Goal: Find specific page/section: Find specific page/section

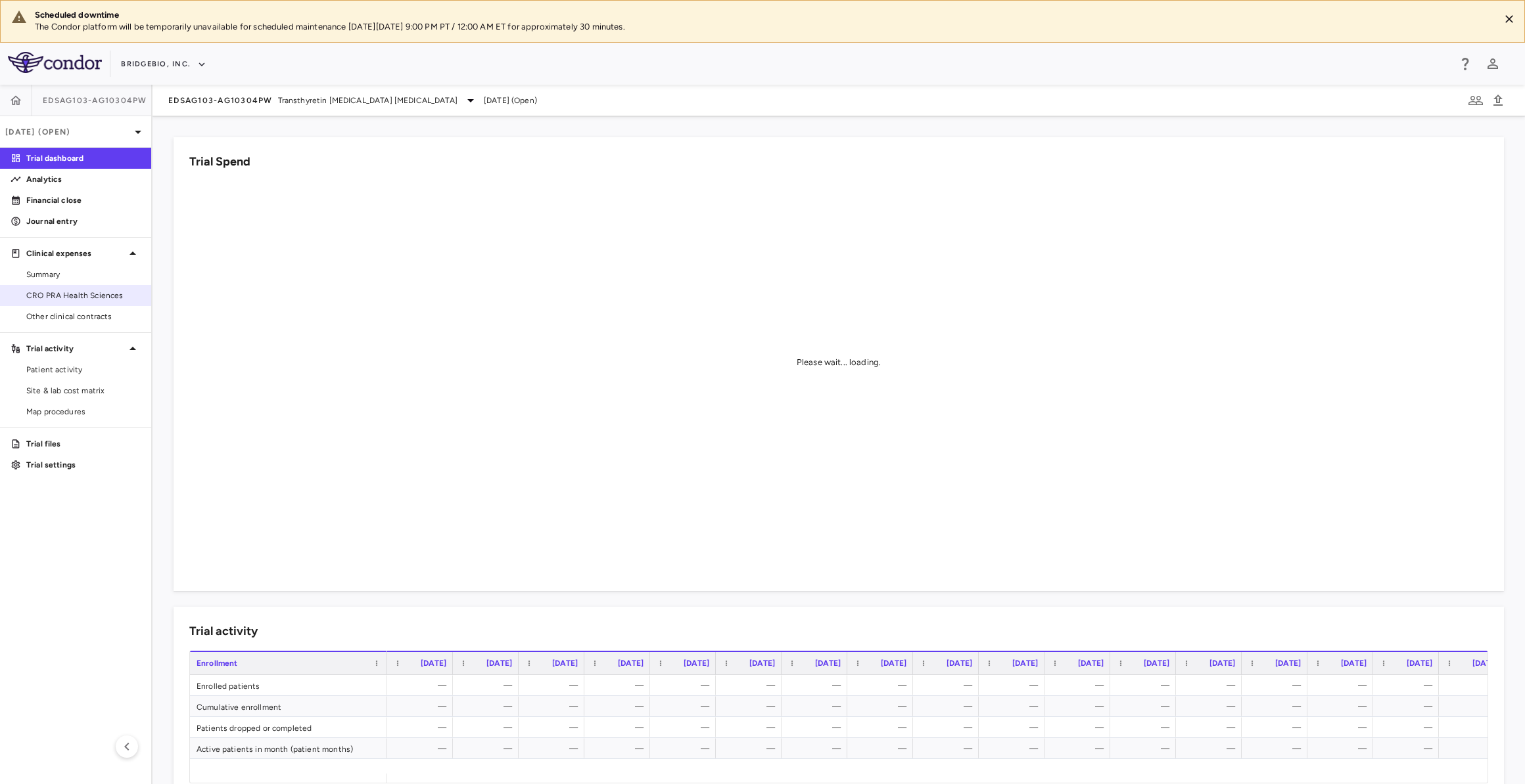
click at [134, 291] on span "CRO PRA Health Sciences" at bounding box center [84, 295] width 114 height 12
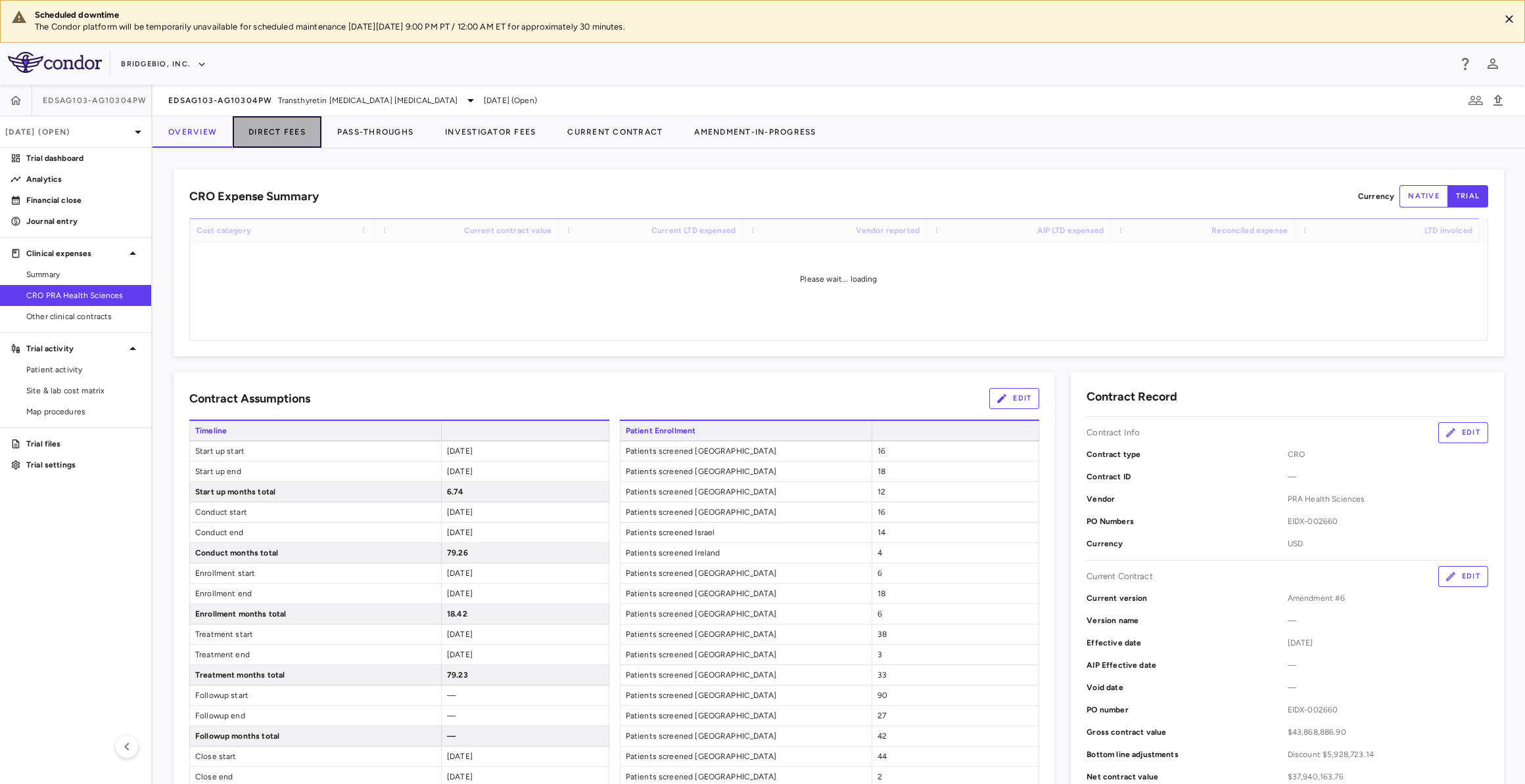
click at [294, 128] on button "Direct Fees" at bounding box center [276, 131] width 88 height 31
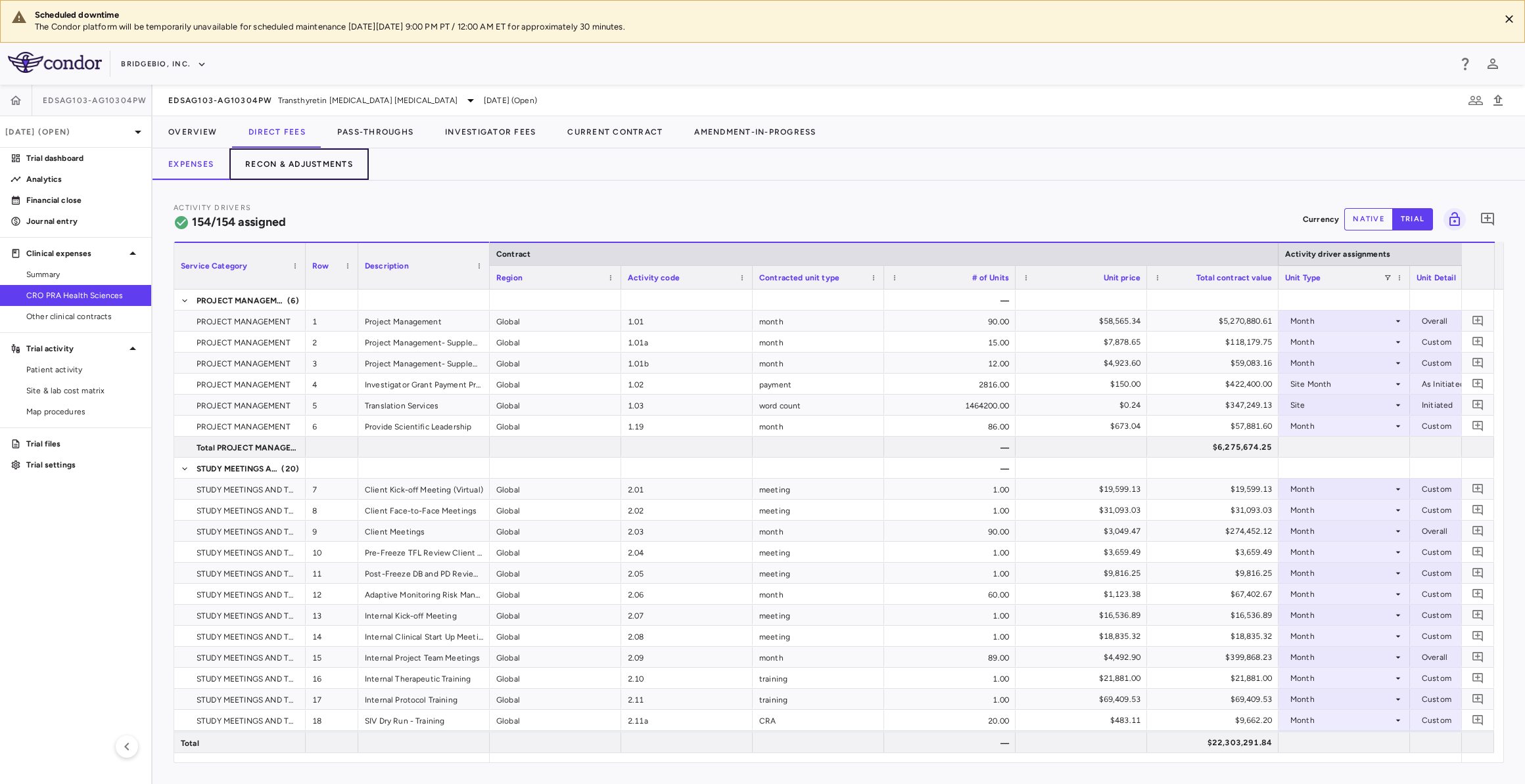
click at [293, 164] on button "Recon & Adjustments" at bounding box center [299, 163] width 139 height 31
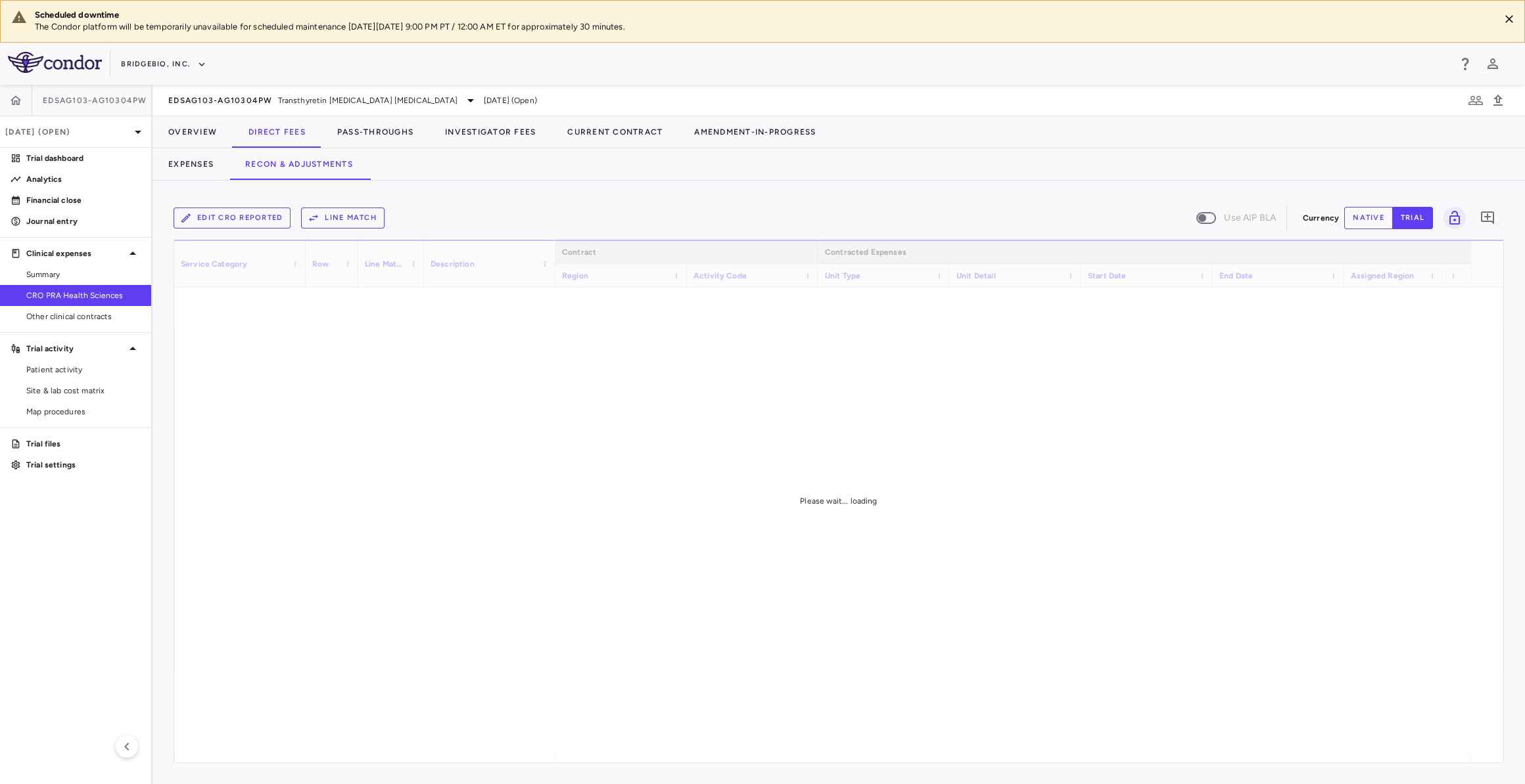
click at [1377, 216] on button "native" at bounding box center [1368, 218] width 49 height 22
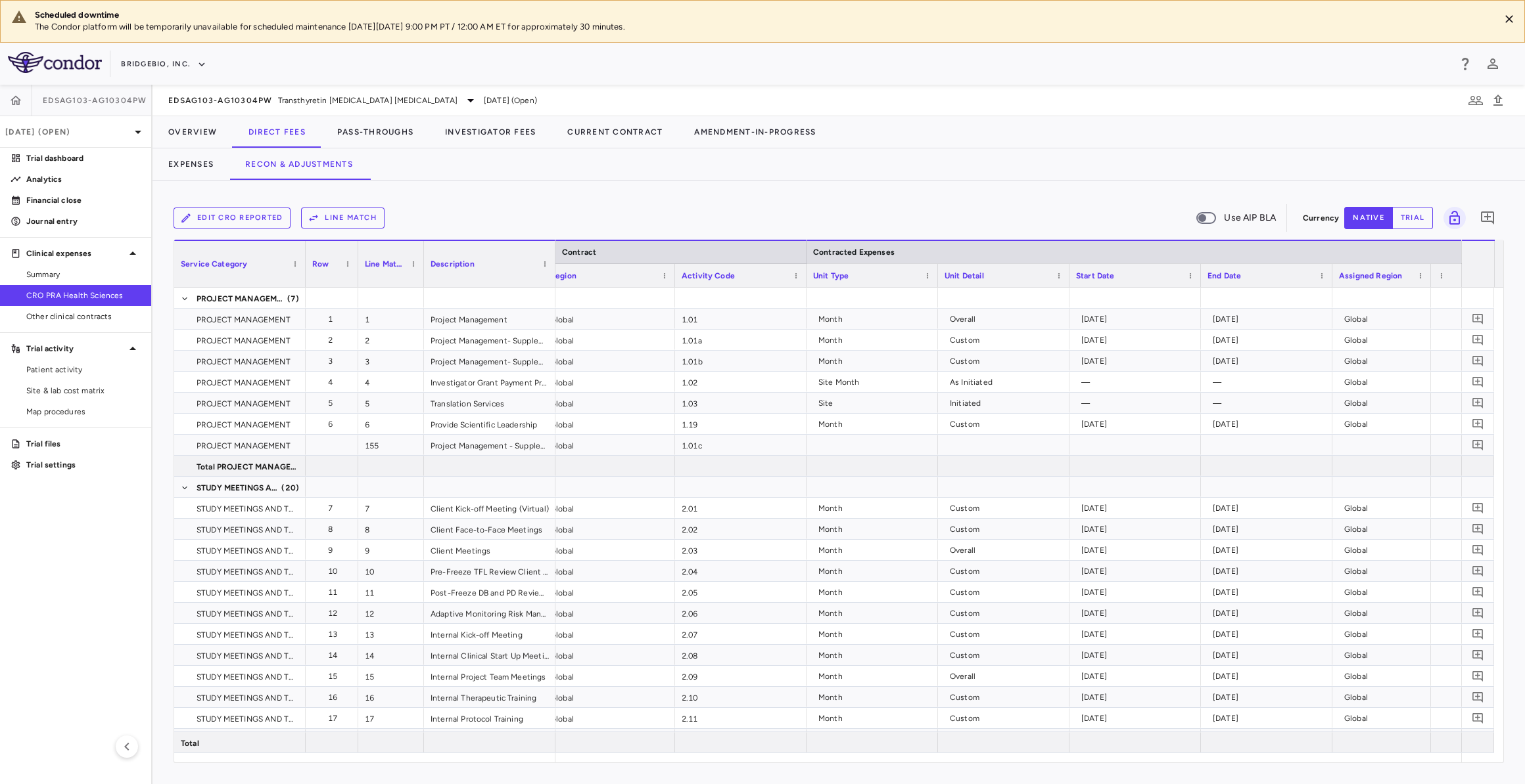
click at [294, 107] on div "EDSAG103-AG10304PW Transthyretin [MEDICAL_DATA] [MEDICAL_DATA]" at bounding box center [324, 100] width 310 height 16
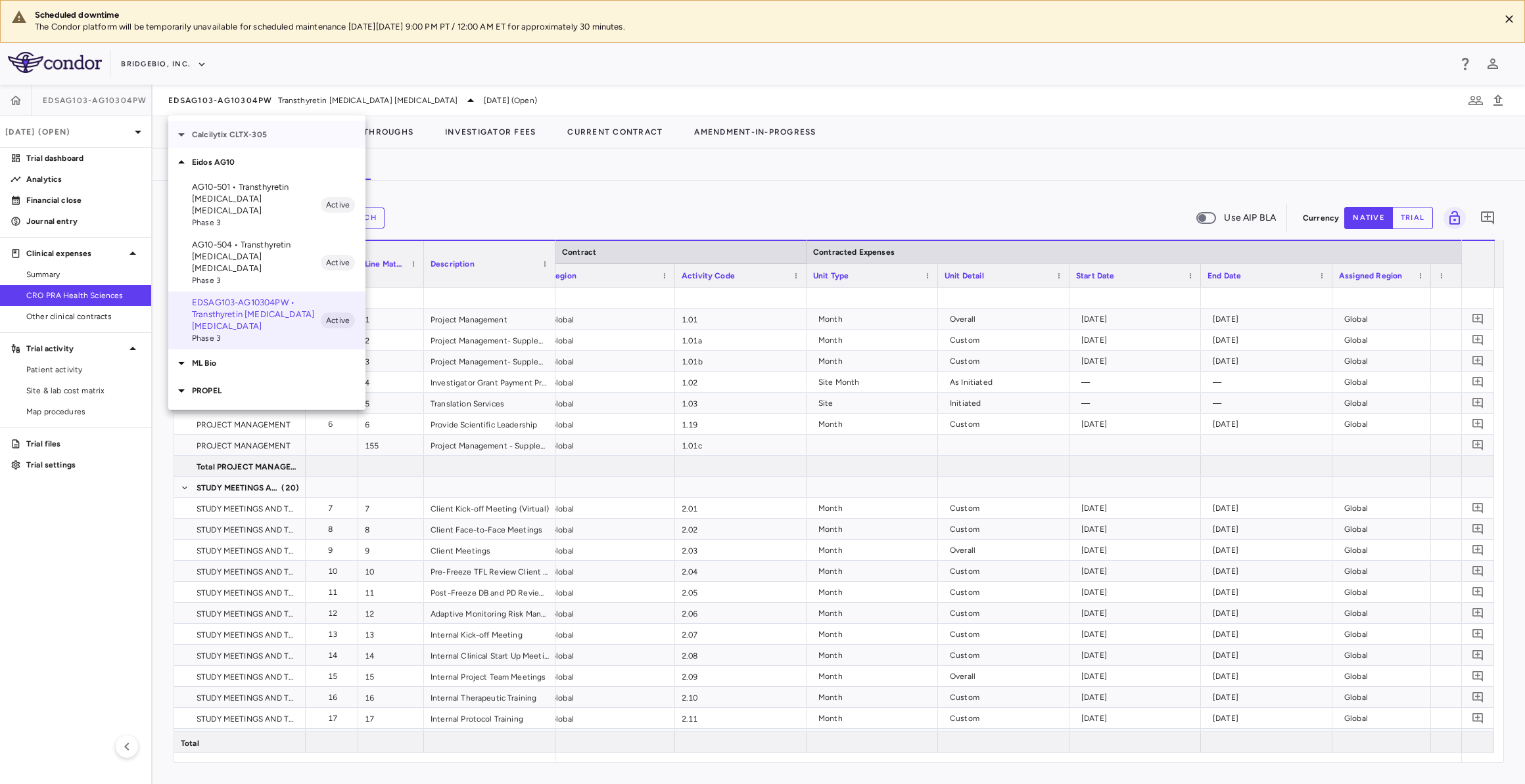
click at [280, 145] on div "Calcilytix CLTX-305" at bounding box center [267, 135] width 197 height 28
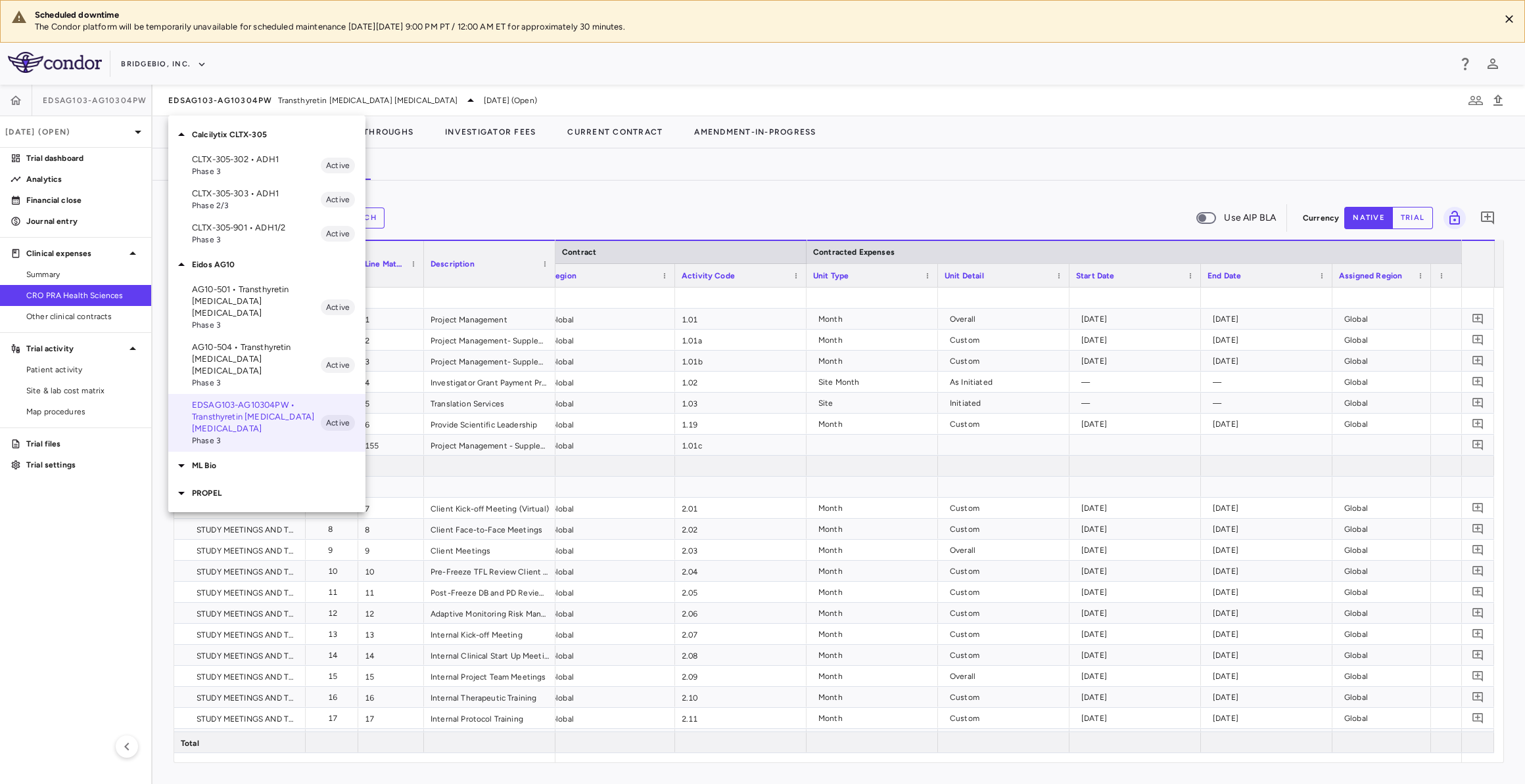
click at [265, 223] on p "CLTX-305-901 • ADH1/2" at bounding box center [256, 227] width 129 height 12
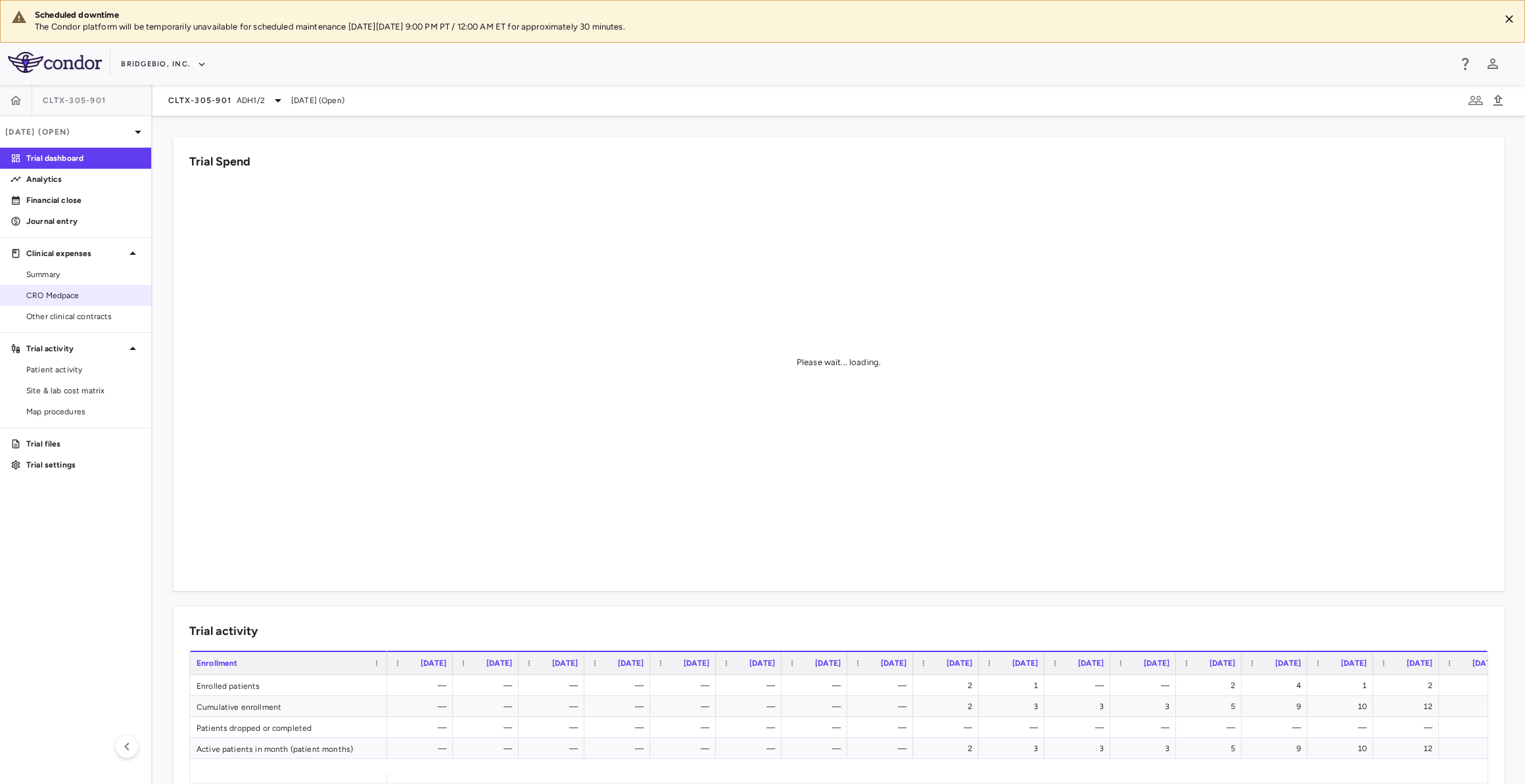
click at [97, 301] on link "CRO Medpace" at bounding box center [75, 296] width 151 height 19
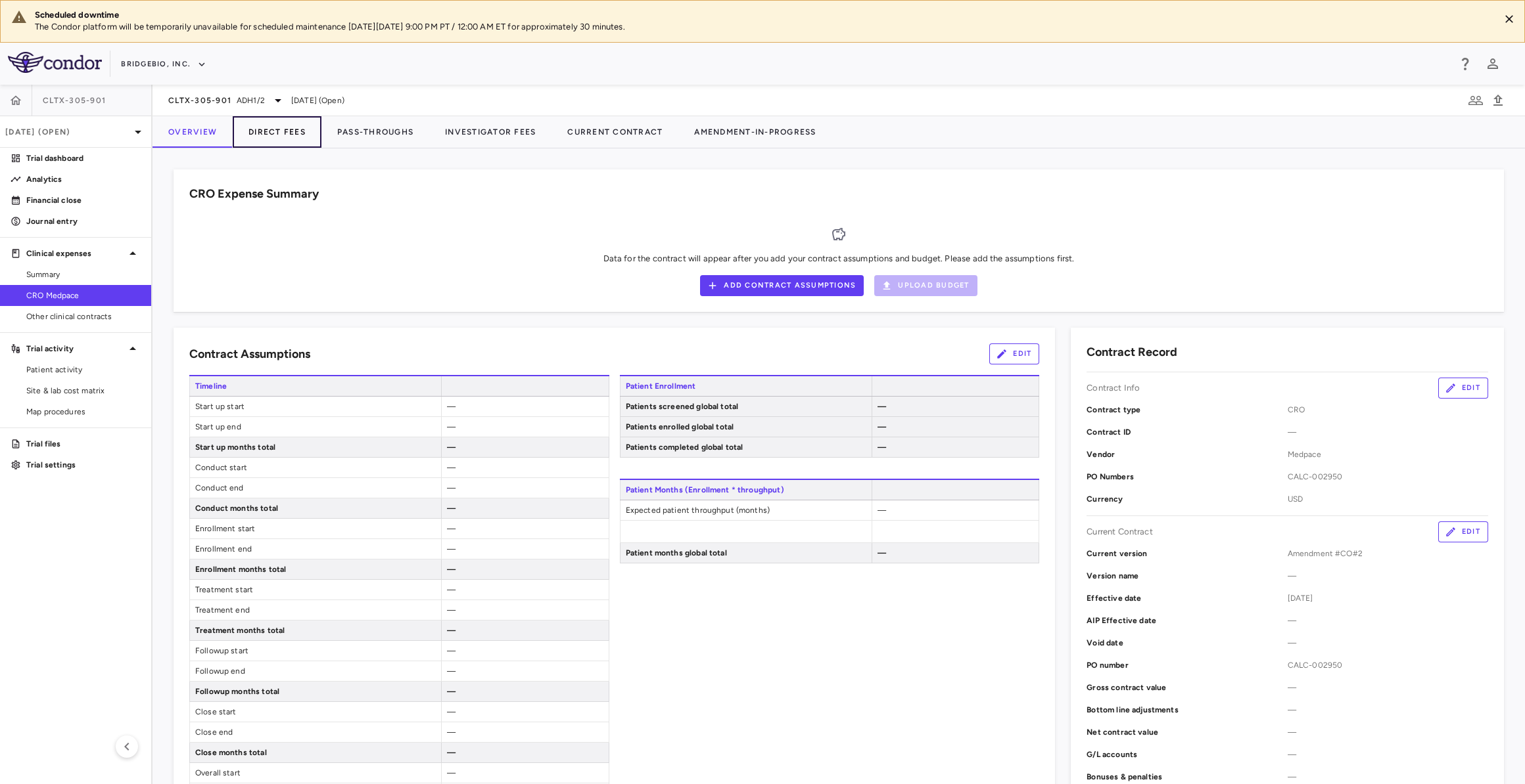
click at [274, 134] on button "Direct Fees" at bounding box center [276, 131] width 88 height 31
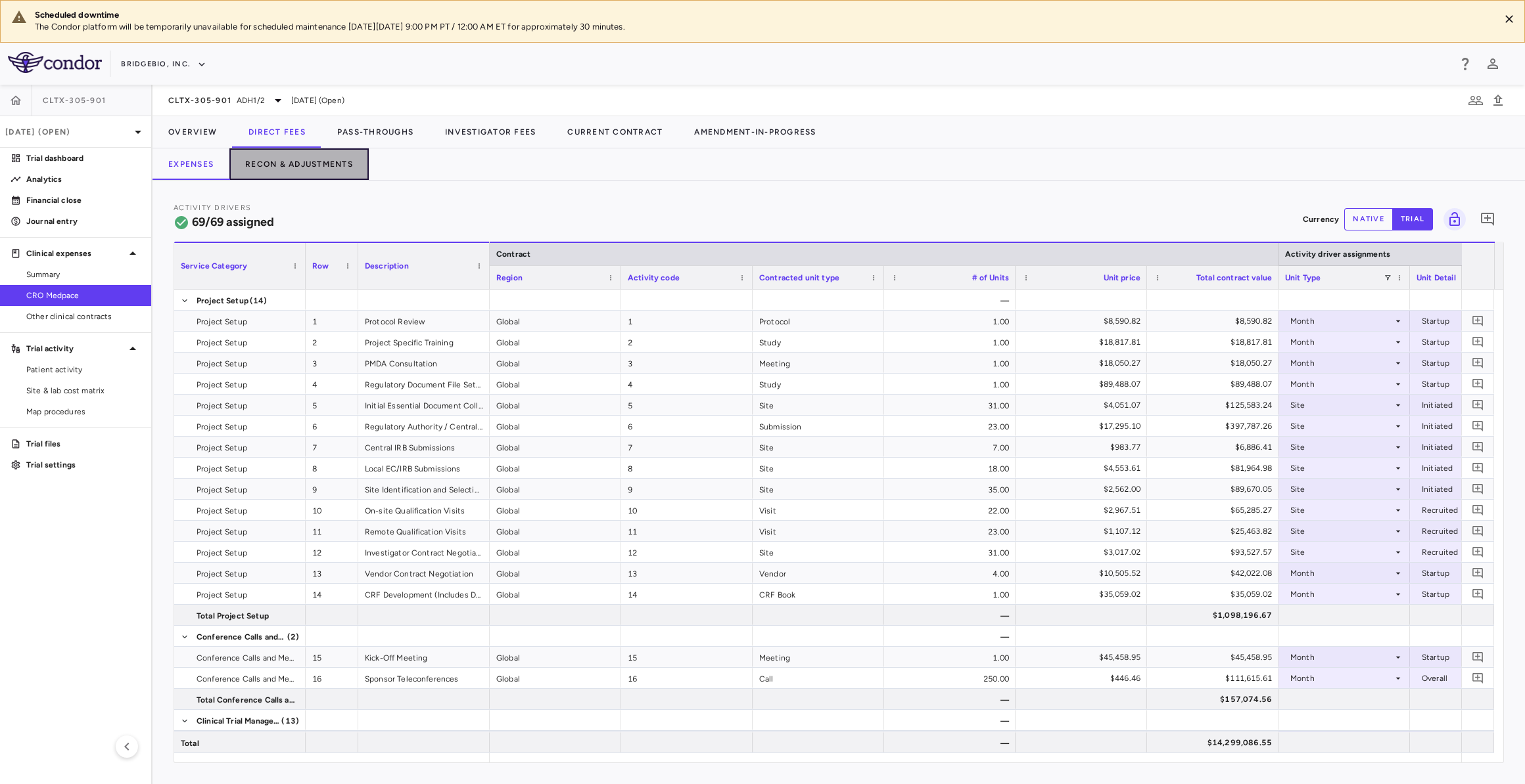
click at [318, 157] on button "Recon & Adjustments" at bounding box center [299, 163] width 139 height 31
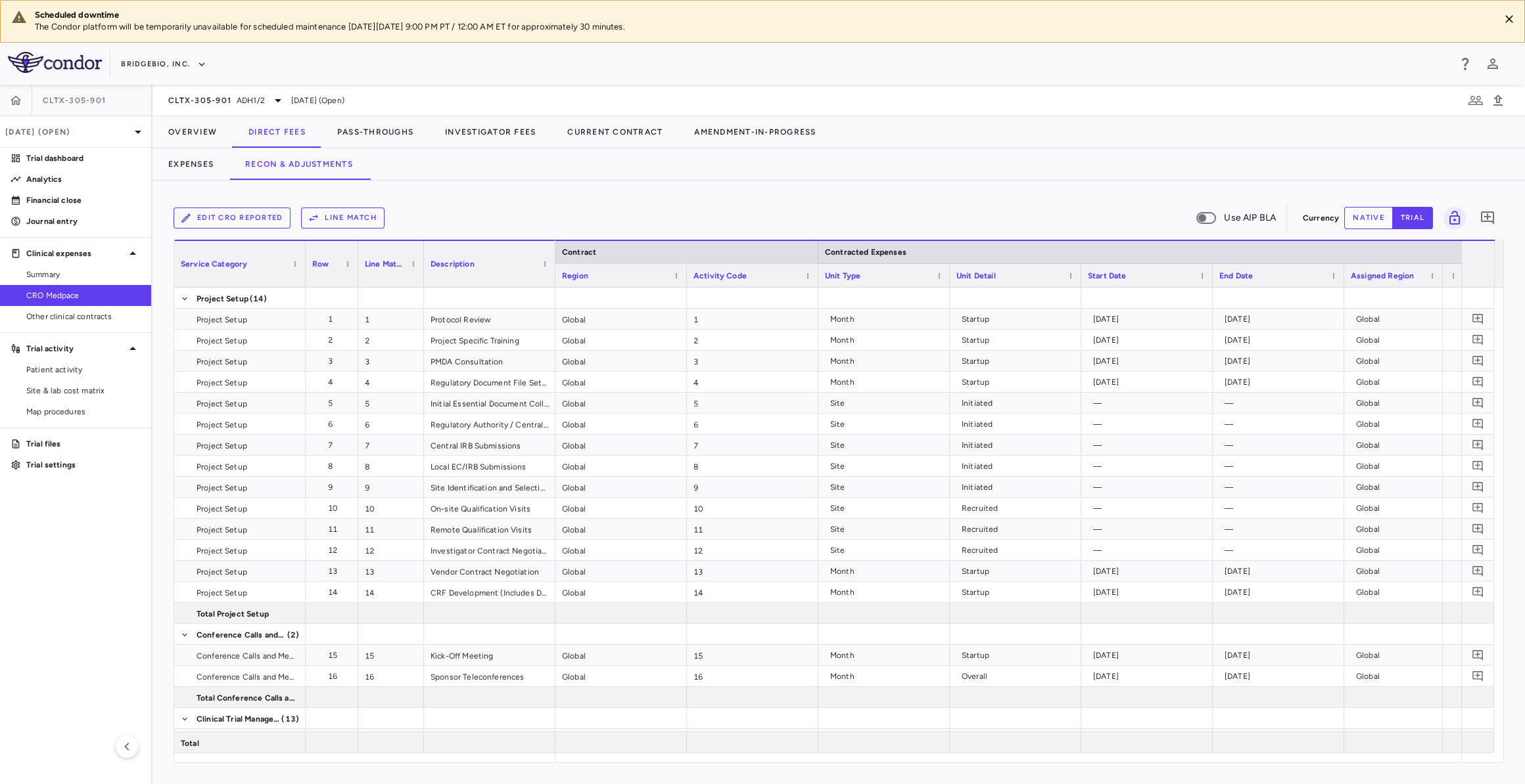
click at [1372, 220] on button "native" at bounding box center [1368, 218] width 49 height 22
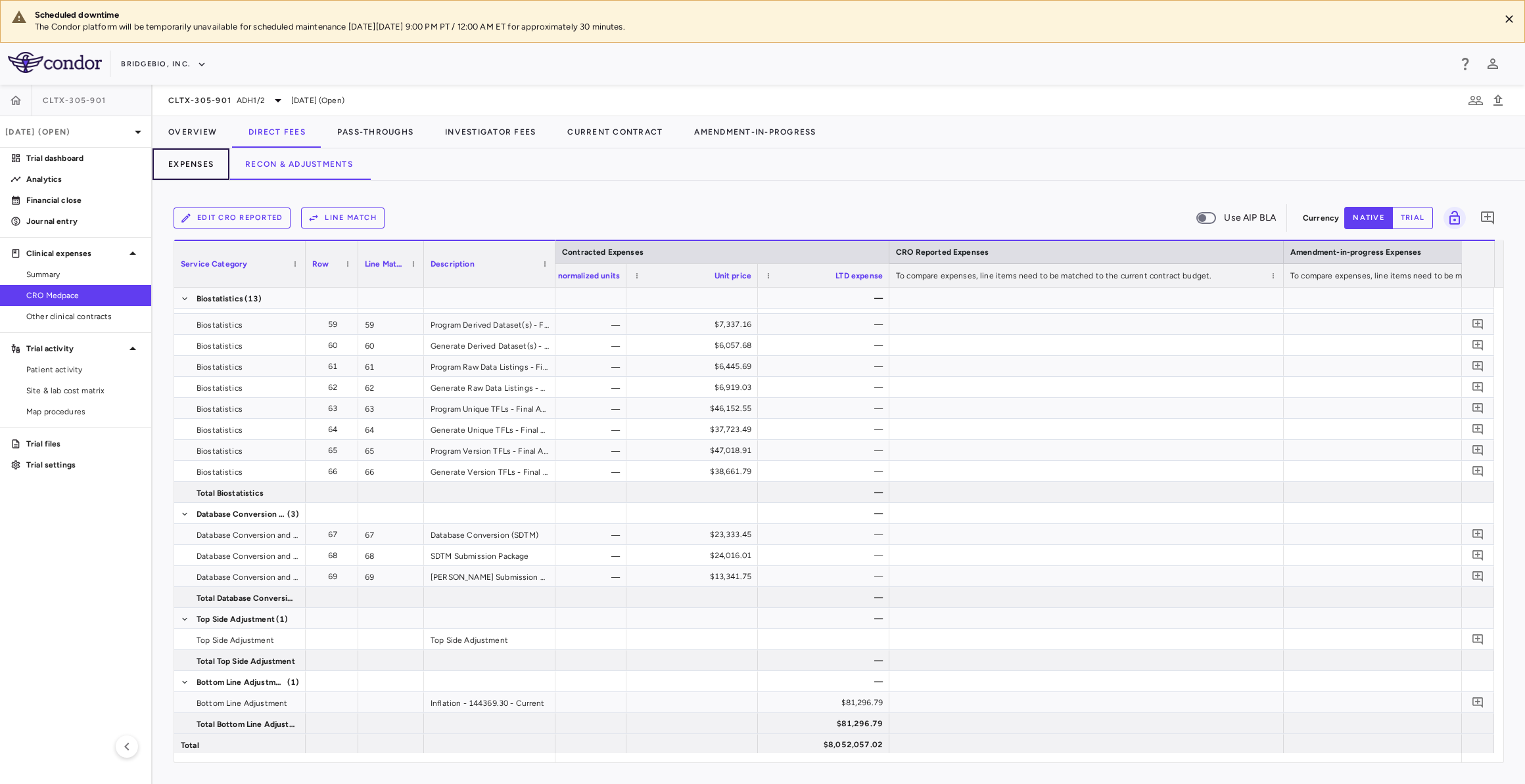
click at [208, 159] on button "Expenses" at bounding box center [191, 163] width 77 height 31
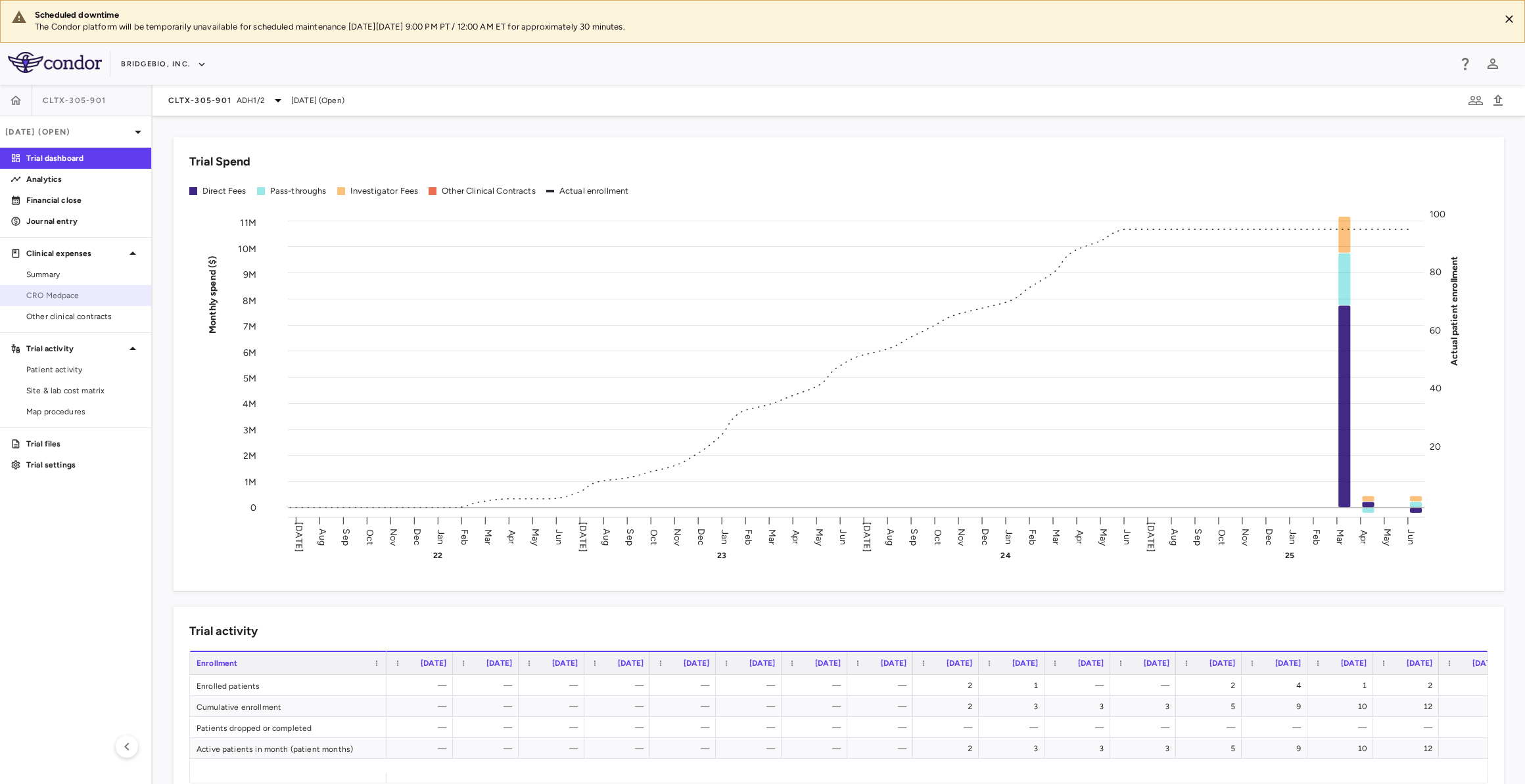
click at [123, 296] on span "CRO Medpace" at bounding box center [84, 295] width 114 height 12
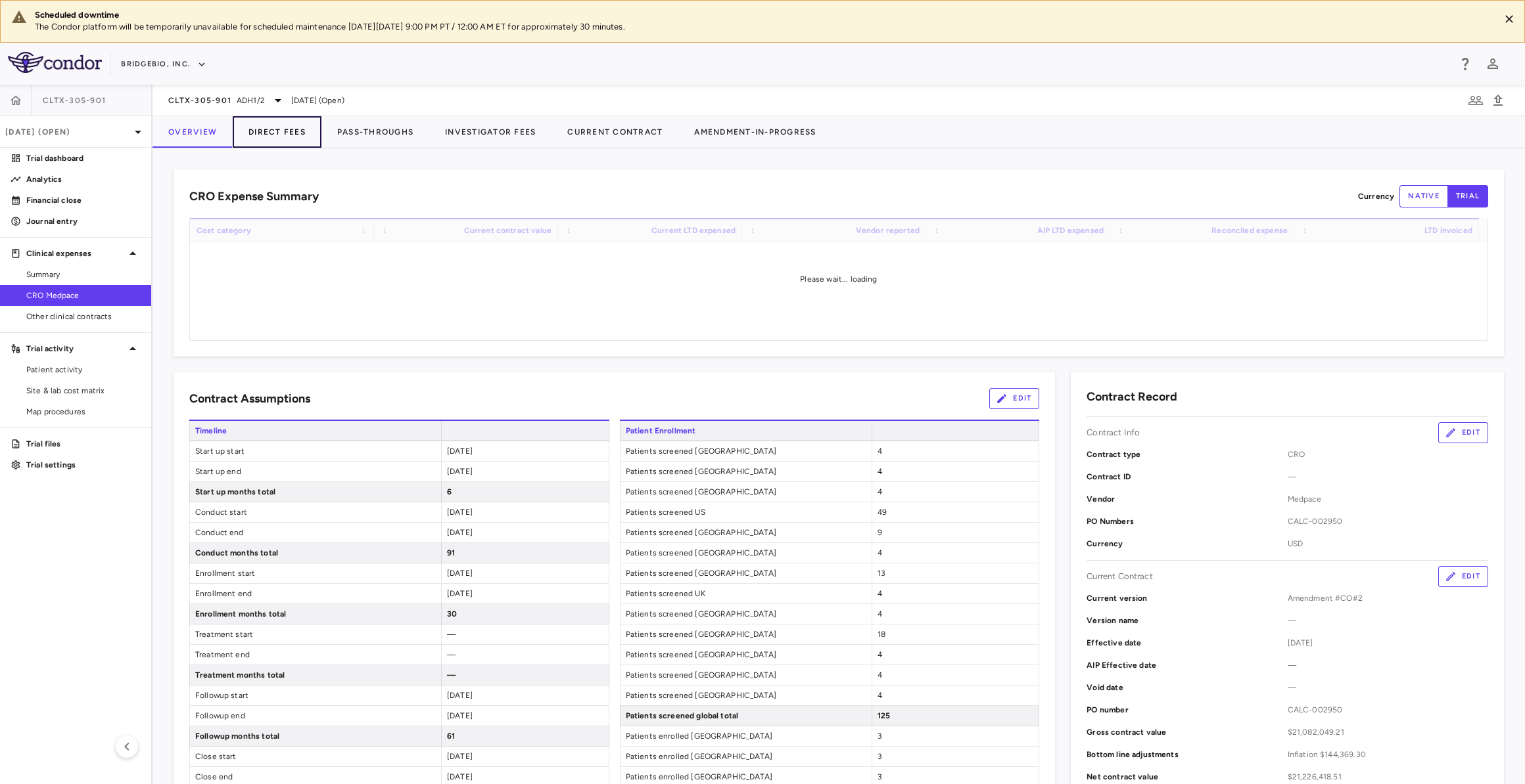
click at [281, 131] on button "Direct Fees" at bounding box center [276, 131] width 88 height 31
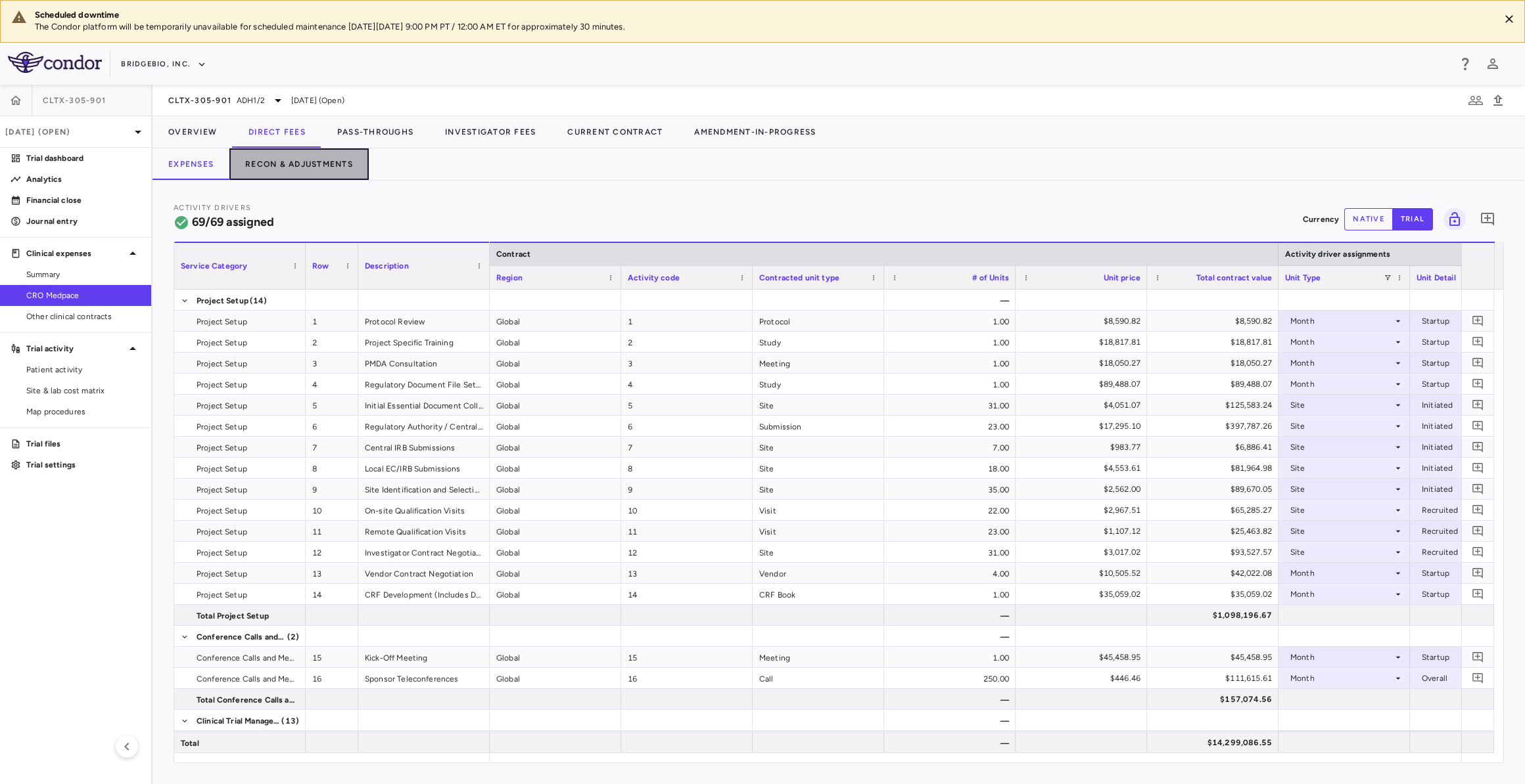
click at [331, 165] on button "Recon & Adjustments" at bounding box center [299, 163] width 139 height 31
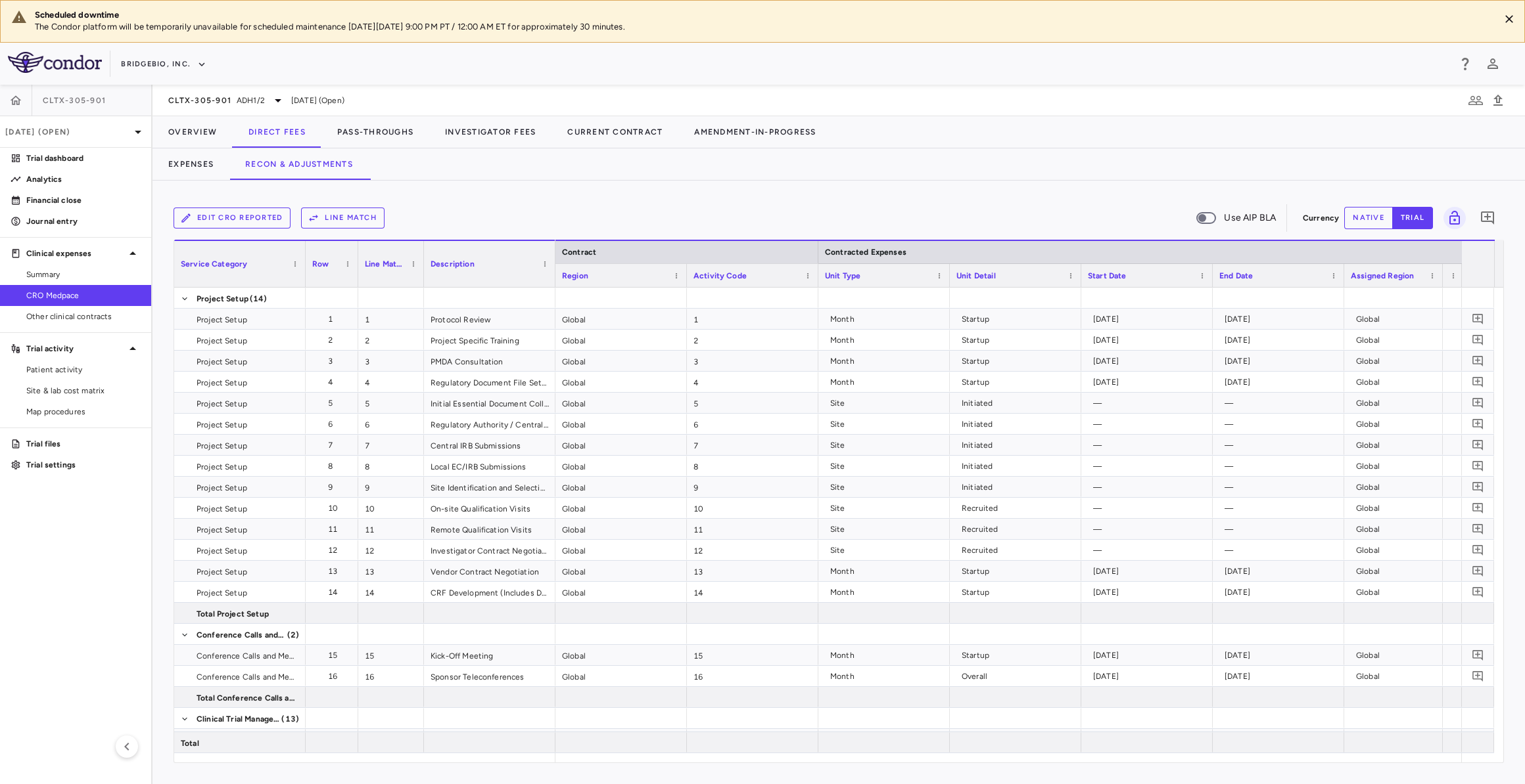
click at [1354, 225] on button "native" at bounding box center [1368, 218] width 49 height 22
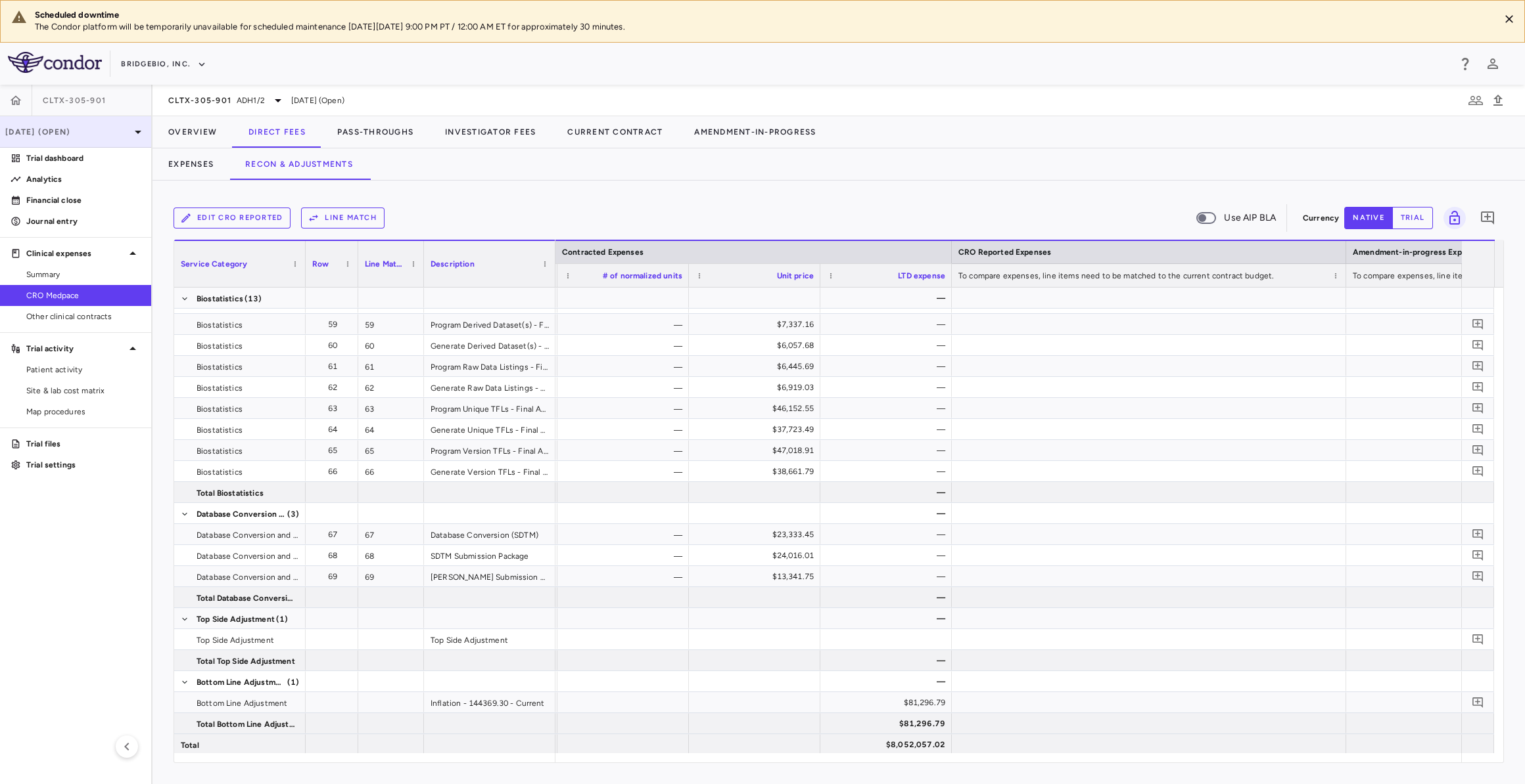
click at [136, 118] on div "[DATE] (Open)" at bounding box center [75, 131] width 151 height 31
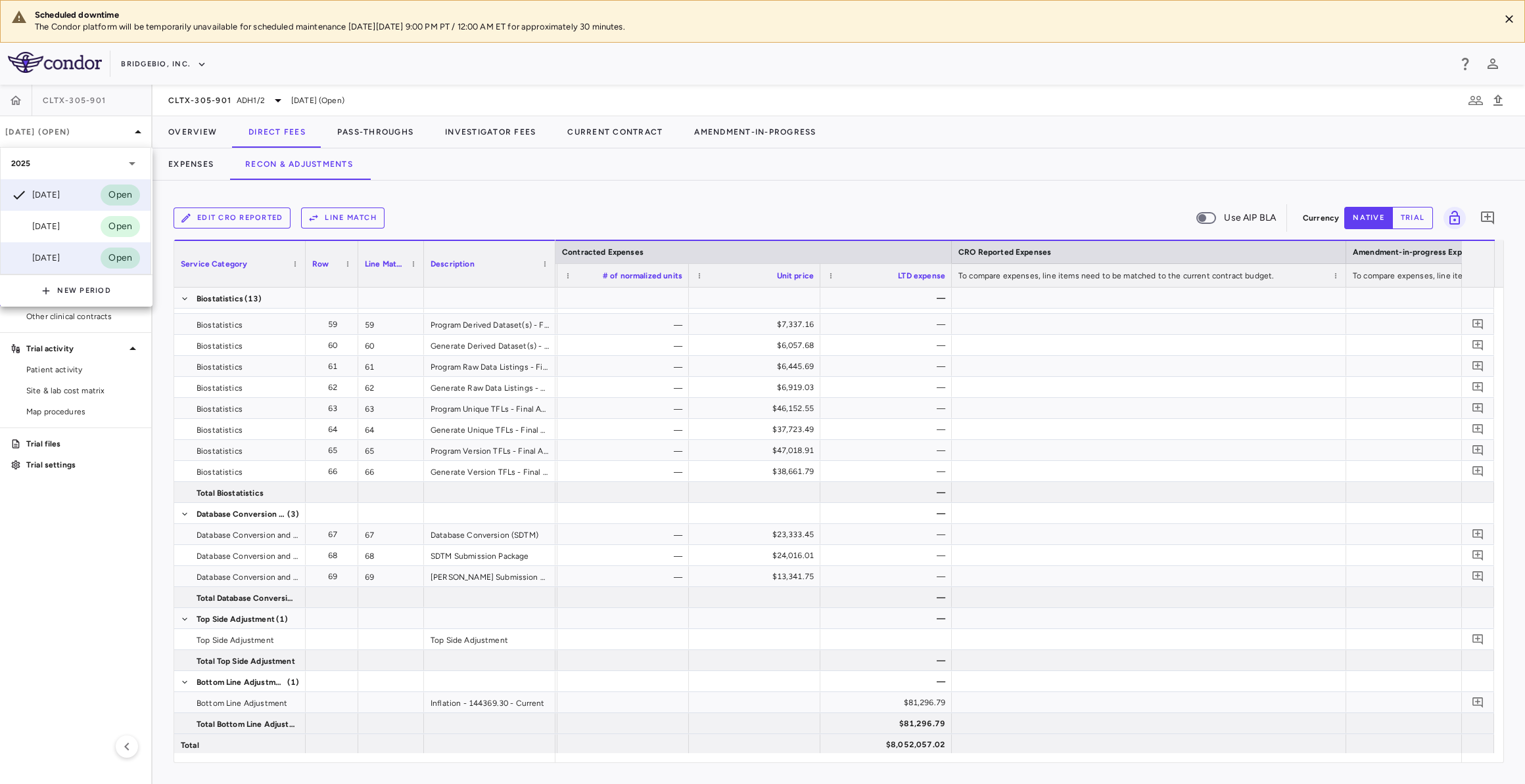
click at [77, 256] on div "Mar 2025 Open" at bounding box center [75, 257] width 150 height 31
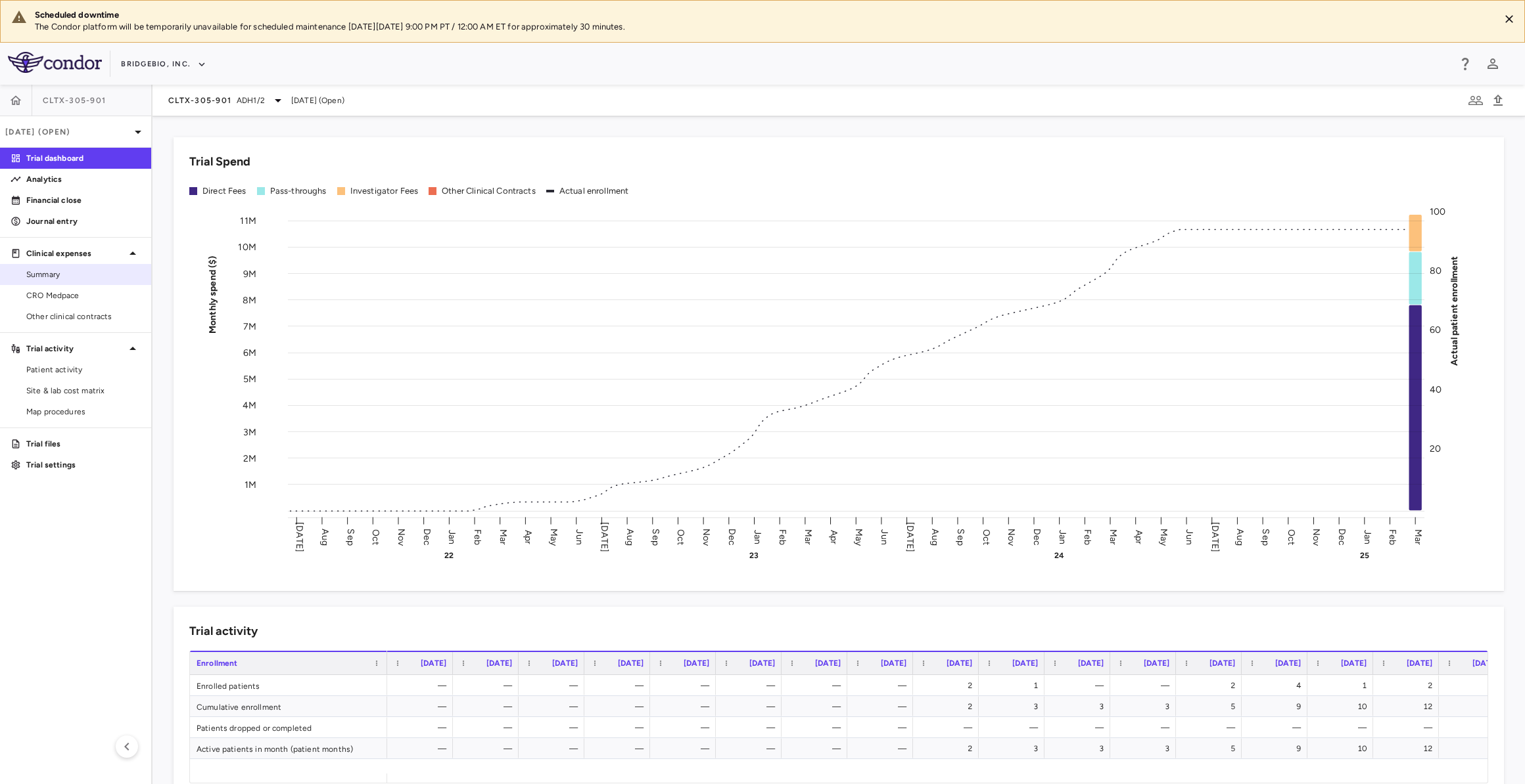
drag, startPoint x: 97, startPoint y: 285, endPoint x: 110, endPoint y: 265, distance: 23.9
click at [97, 286] on link "CRO Medpace" at bounding box center [75, 296] width 151 height 19
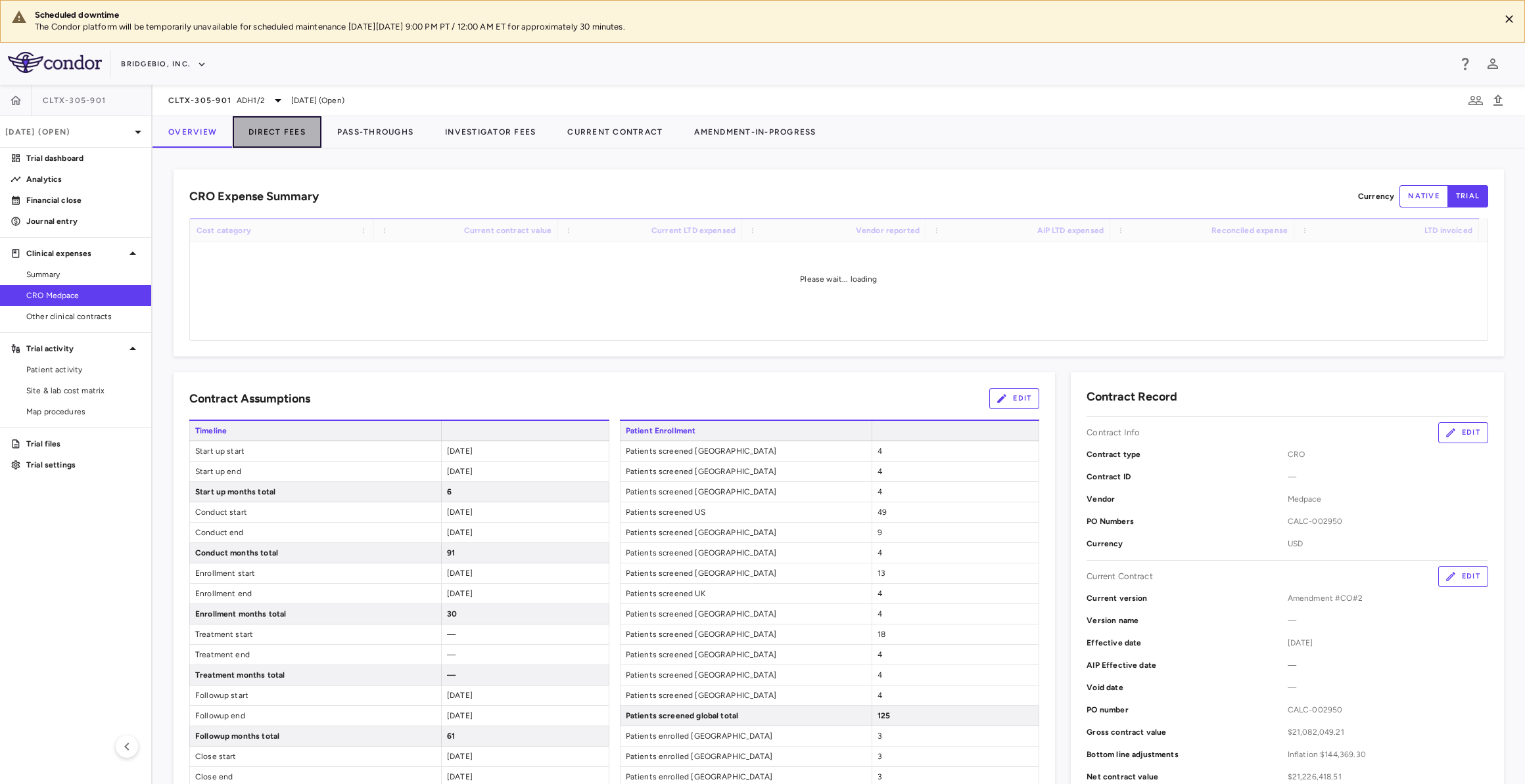
click at [273, 142] on button "Direct Fees" at bounding box center [276, 131] width 88 height 31
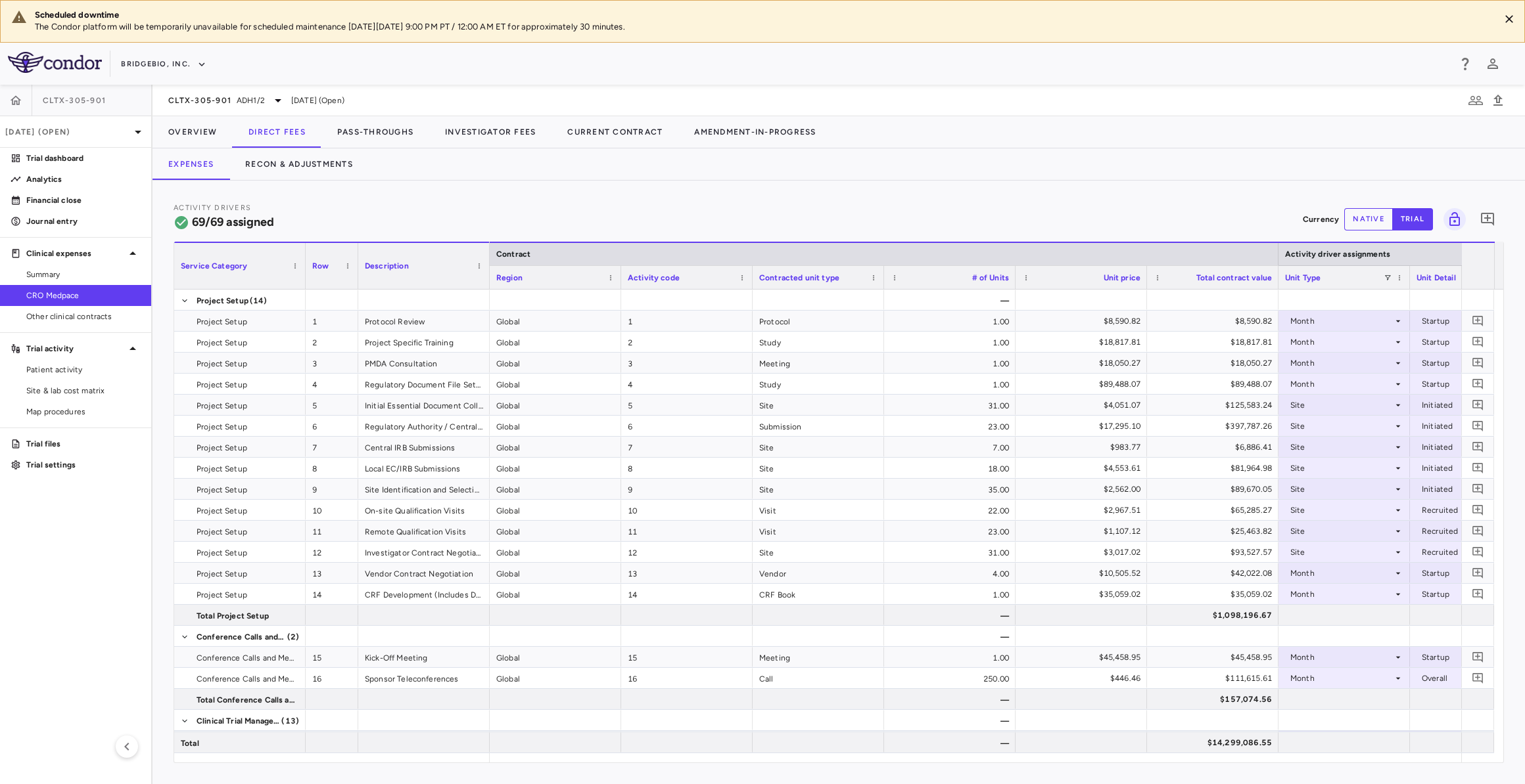
click at [1380, 216] on button "native" at bounding box center [1368, 219] width 49 height 22
click at [331, 166] on button "Recon & Adjustments" at bounding box center [299, 163] width 139 height 31
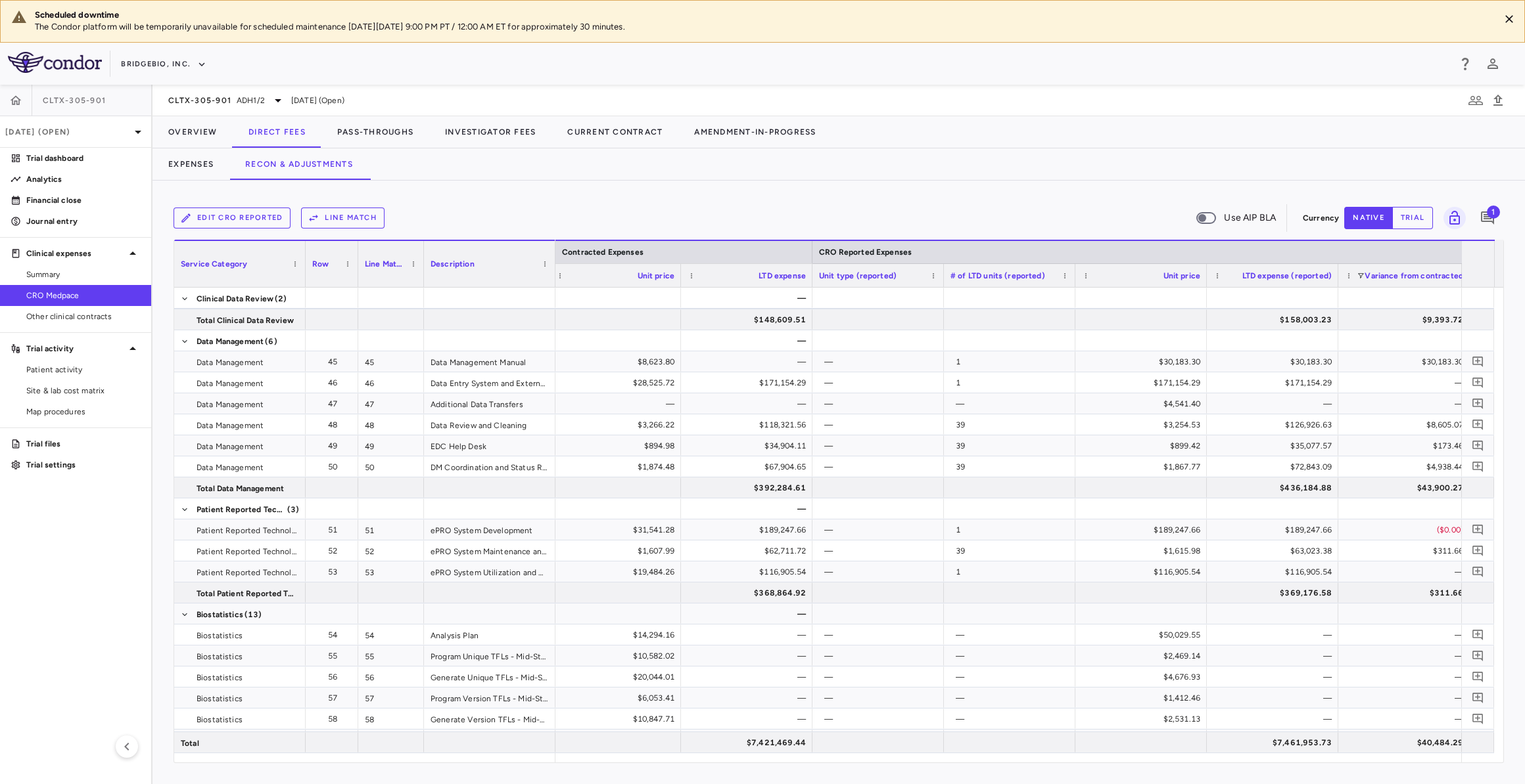
click at [421, 197] on div "Edit CRO reported Line Match Use AIP BLA Currency native trial 1 Service Catego…" at bounding box center [839, 483] width 1373 height 604
click at [259, 101] on span "ADH1/2" at bounding box center [251, 100] width 29 height 12
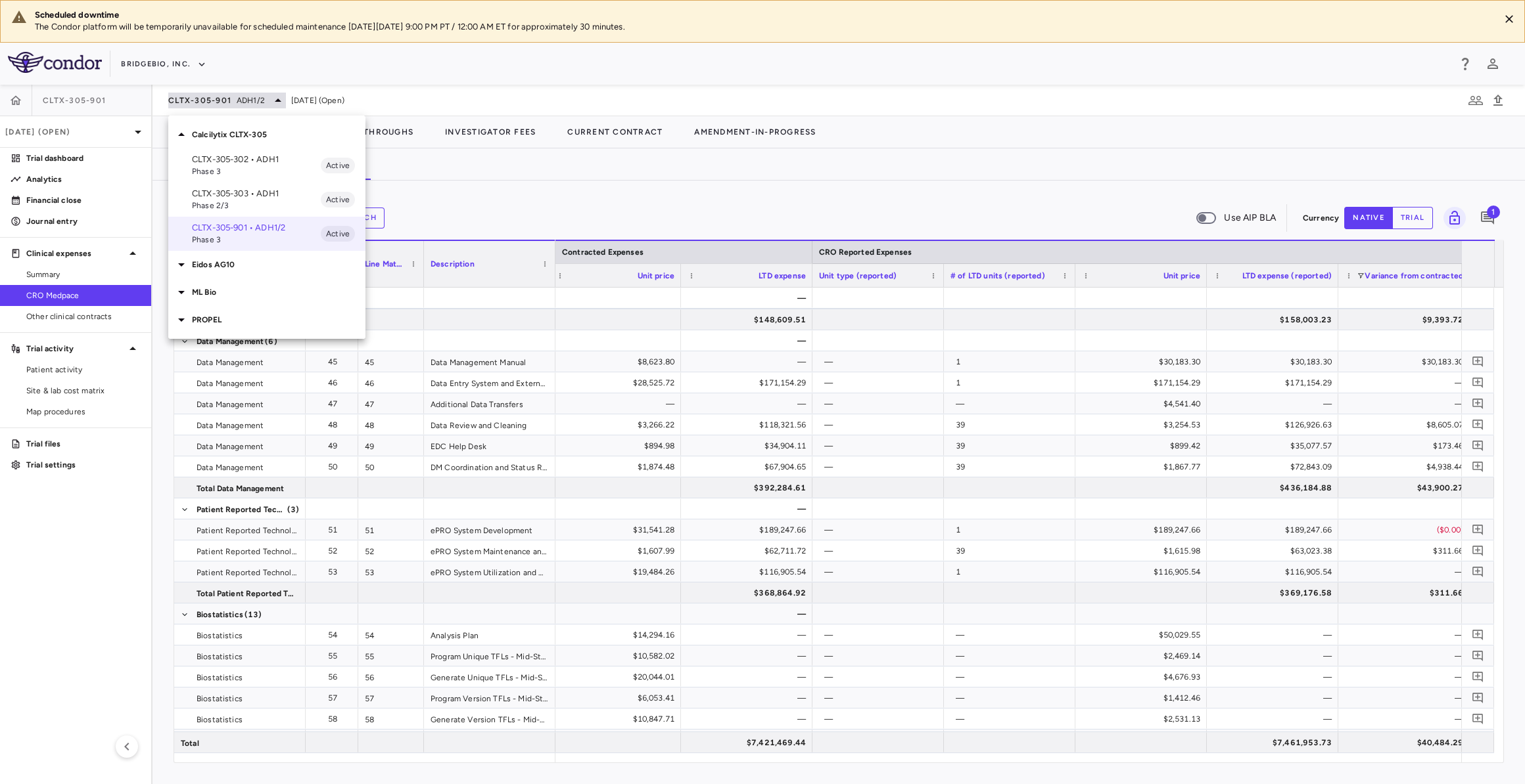
click at [259, 101] on div at bounding box center [762, 392] width 1525 height 784
